Goal: Communication & Community: Answer question/provide support

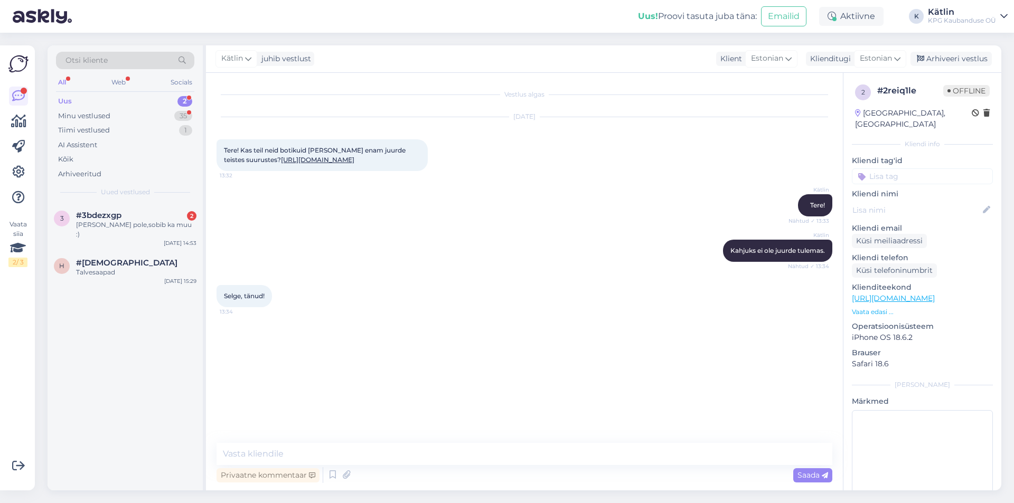
click at [141, 236] on div "3 #3bdezxgp 2 [PERSON_NAME] pole,sobib ka muu :) [DATE] 14:53" at bounding box center [125, 227] width 155 height 48
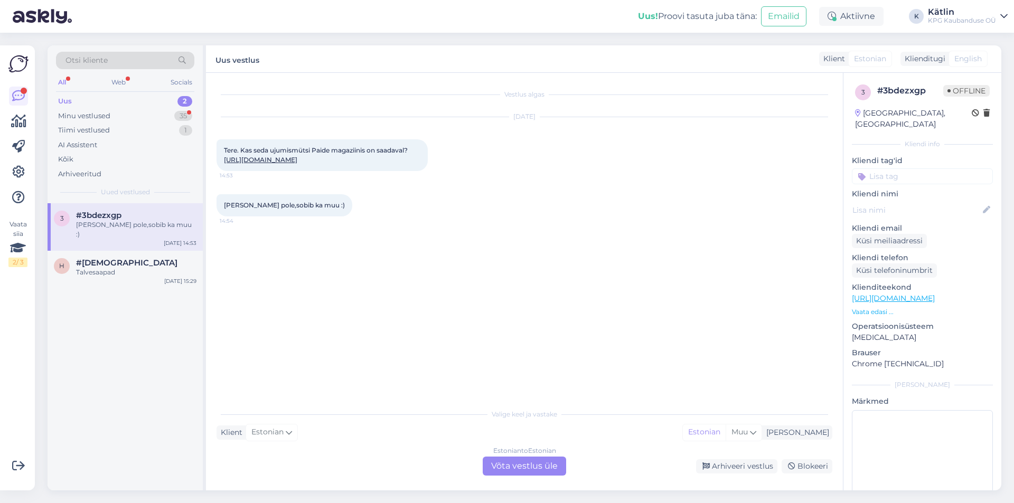
click at [503, 466] on div "Estonian to Estonian Võta vestlus üle" at bounding box center [523, 466] width 83 height 19
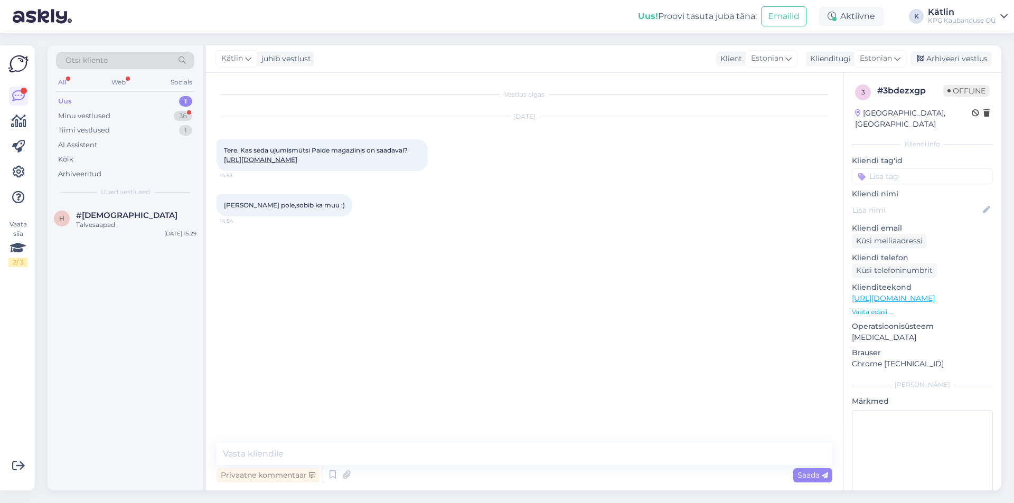
click at [297, 162] on link "[URL][DOMAIN_NAME]" at bounding box center [260, 160] width 73 height 8
click at [301, 450] on textarea at bounding box center [524, 454] width 616 height 22
type textarea "Tere!"
click at [359, 448] on textarea at bounding box center [524, 454] width 616 height 22
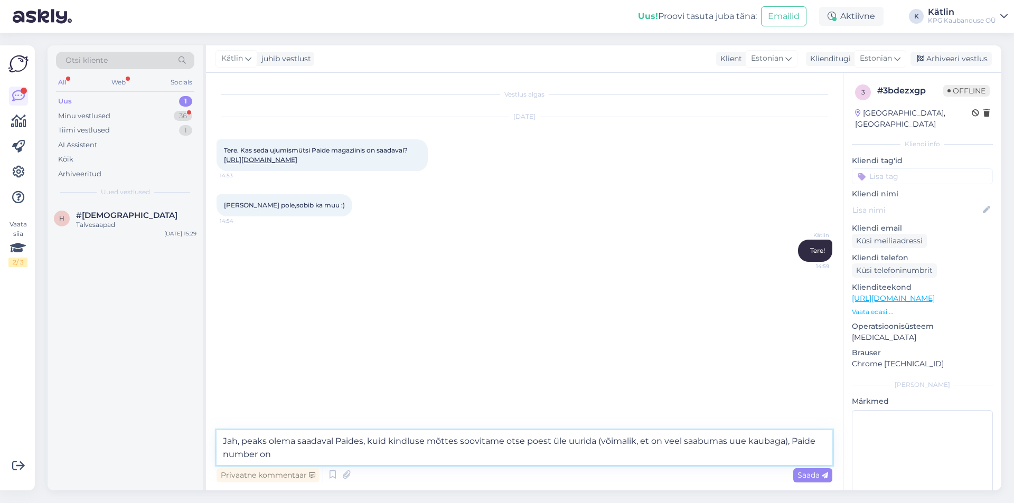
paste textarea "5552 0032"
type textarea "Jah, peaks olema saadaval Paides, kuid kindluse mõttes soovitame otse poest üle…"
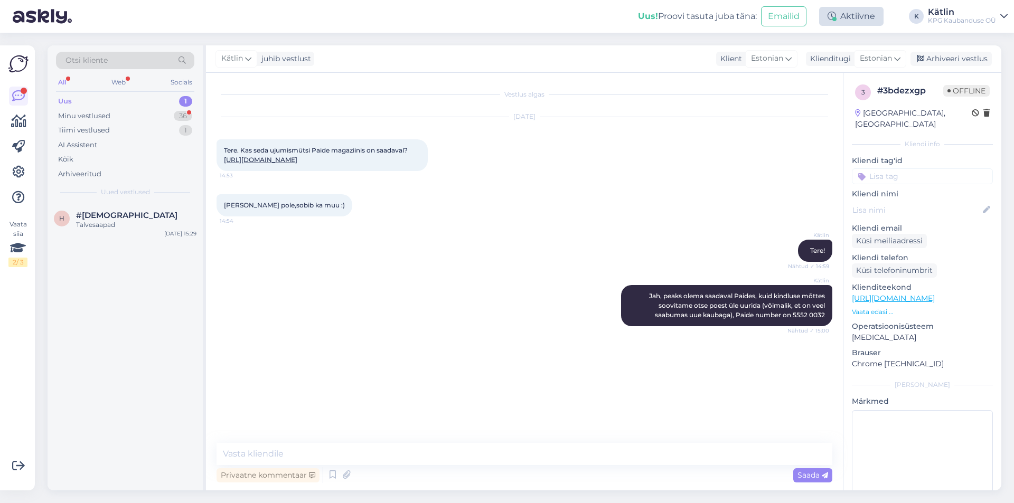
click at [857, 14] on div "Aktiivne" at bounding box center [851, 16] width 64 height 19
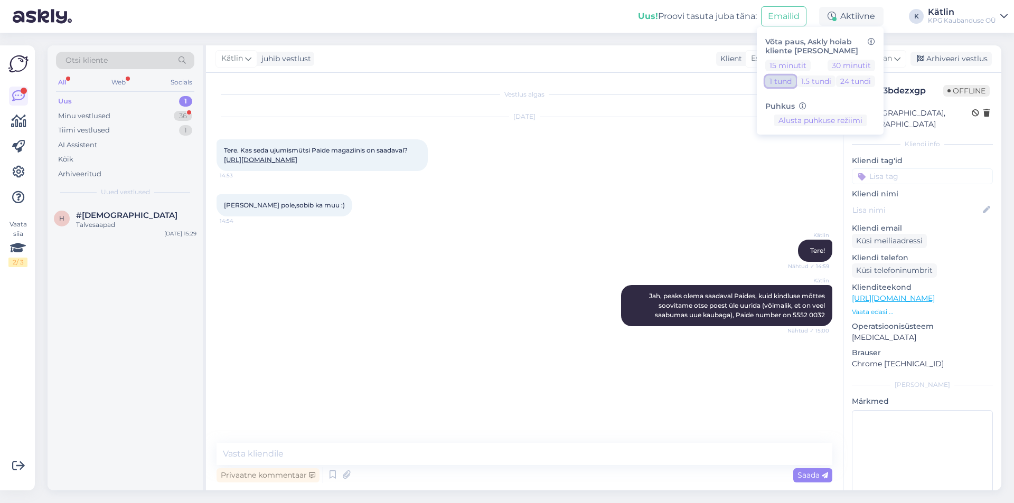
click at [775, 81] on button "1 tund" at bounding box center [780, 81] width 31 height 12
